Goal: Navigation & Orientation: Find specific page/section

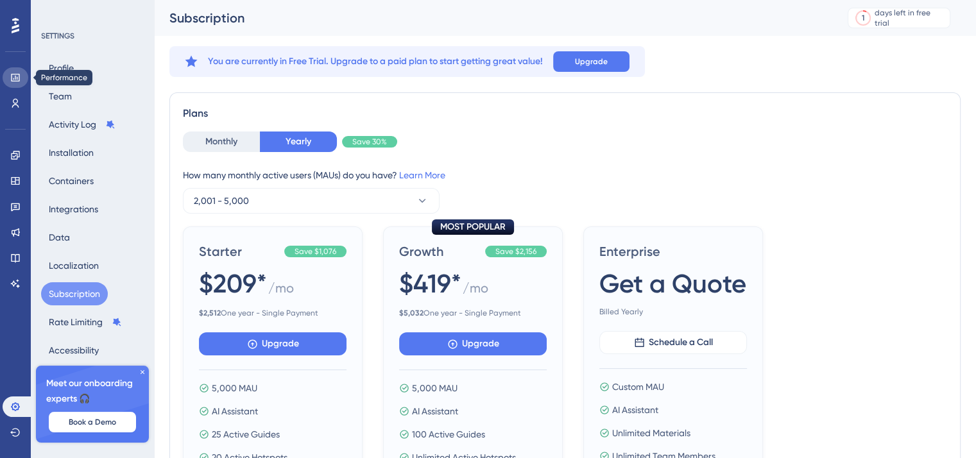
click at [13, 74] on icon at bounding box center [15, 78] width 8 height 8
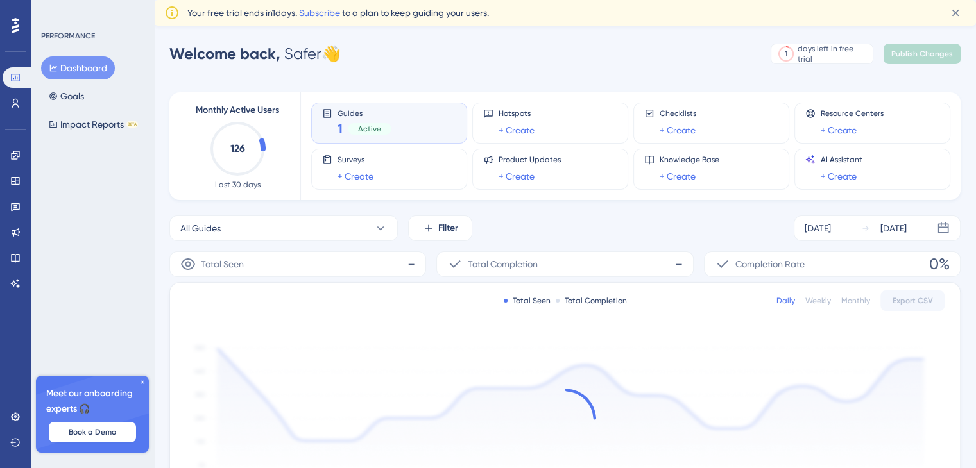
click at [394, 126] on div "Guides 1 Active" at bounding box center [389, 123] width 134 height 30
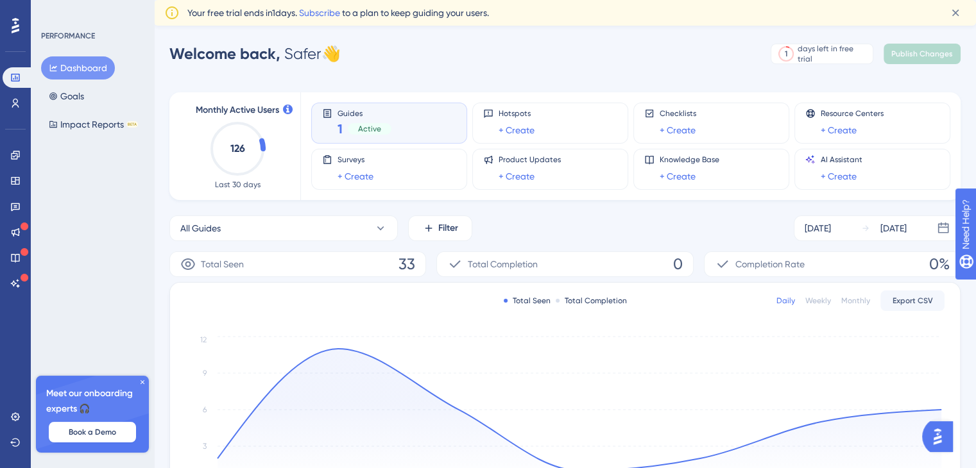
click at [380, 123] on div "Active" at bounding box center [370, 129] width 44 height 12
click at [370, 132] on span "Active" at bounding box center [369, 129] width 23 height 10
click at [19, 232] on icon at bounding box center [16, 232] width 8 height 8
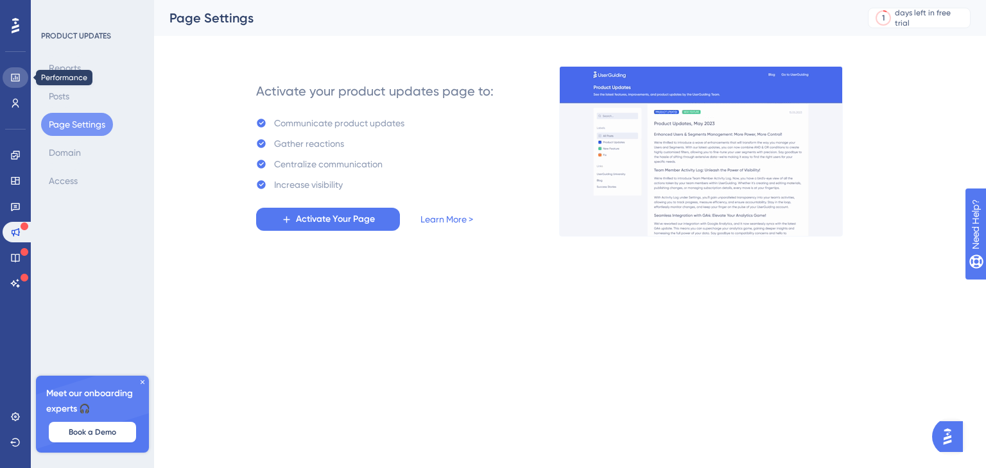
click at [15, 74] on icon at bounding box center [15, 78] width 8 height 8
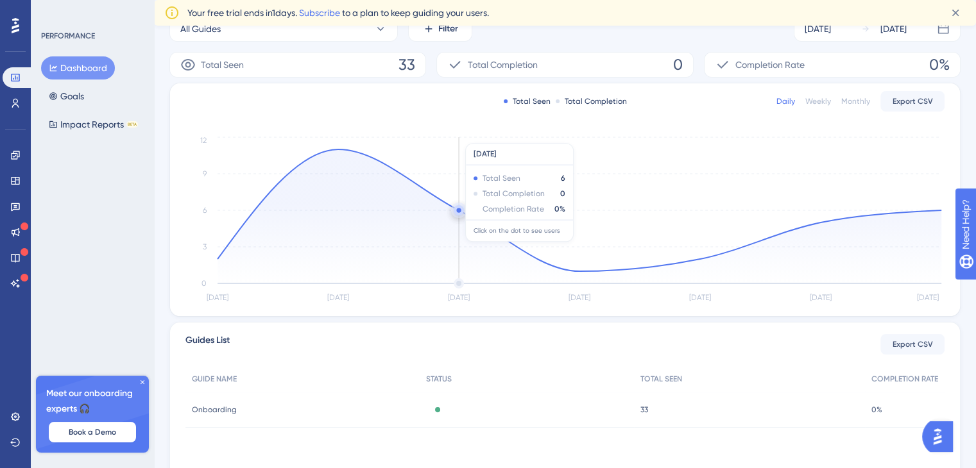
scroll to position [257, 0]
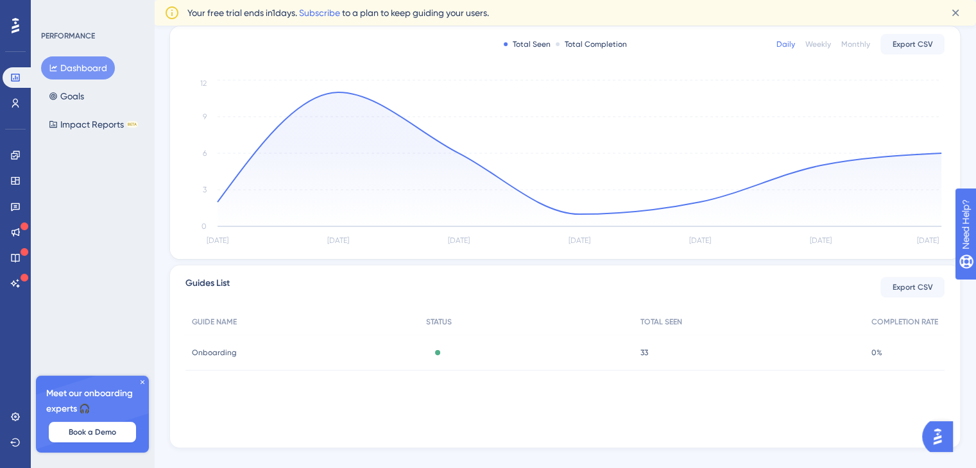
click at [205, 348] on span "Onboarding" at bounding box center [214, 353] width 45 height 10
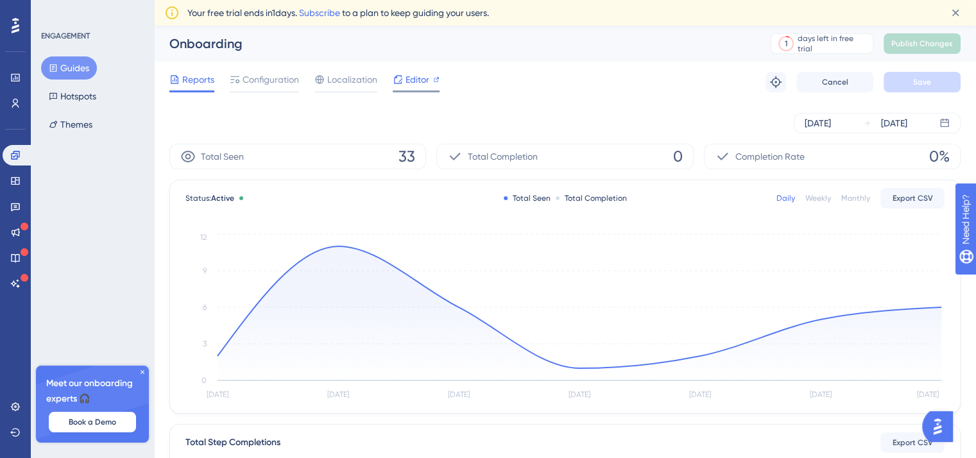
click at [415, 80] on span "Editor" at bounding box center [418, 79] width 24 height 15
